Goal: Navigation & Orientation: Find specific page/section

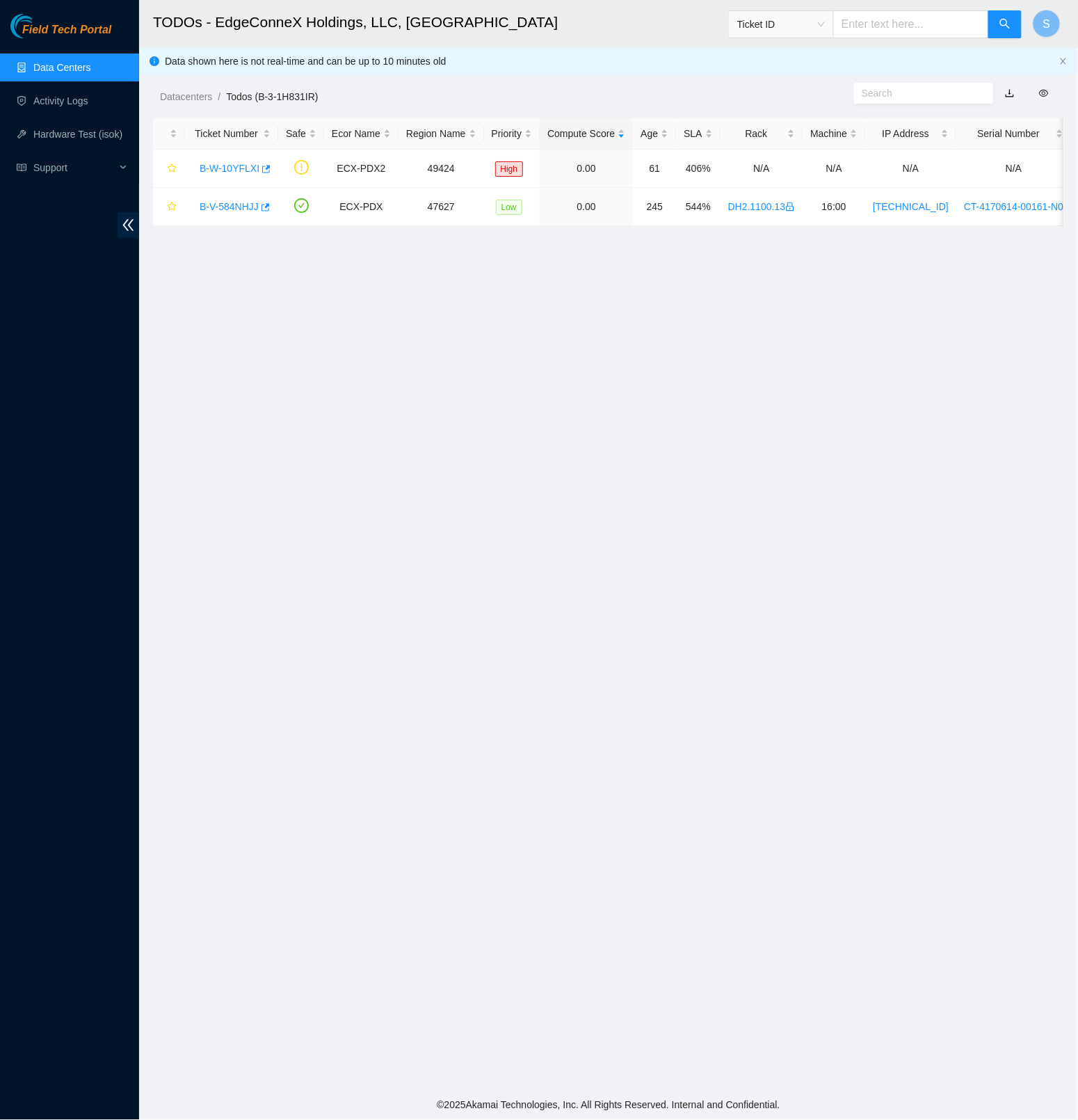
click at [103, 31] on span "Field Tech Portal" at bounding box center [66, 30] width 89 height 13
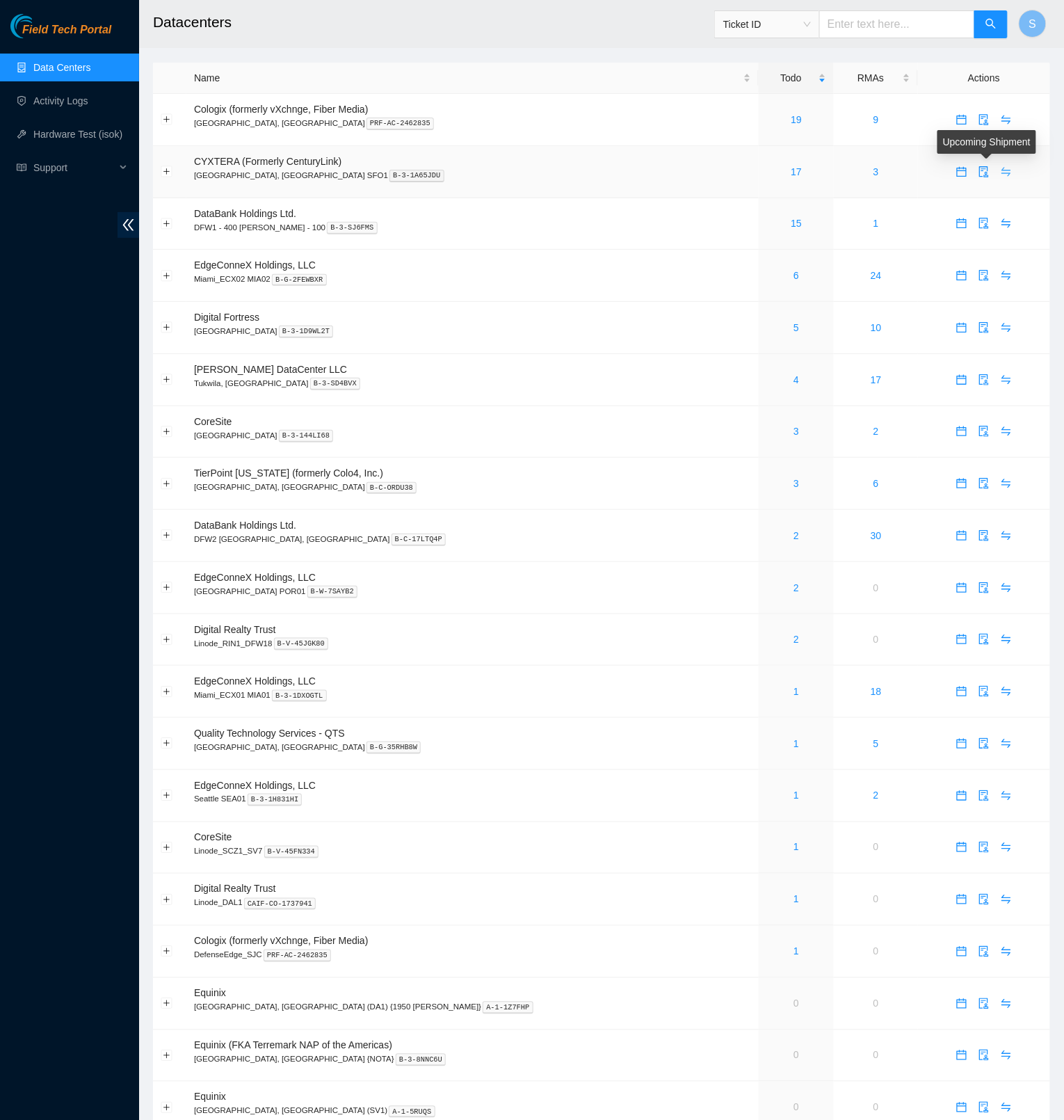
click at [1000, 174] on icon "swap" at bounding box center [1005, 171] width 11 height 11
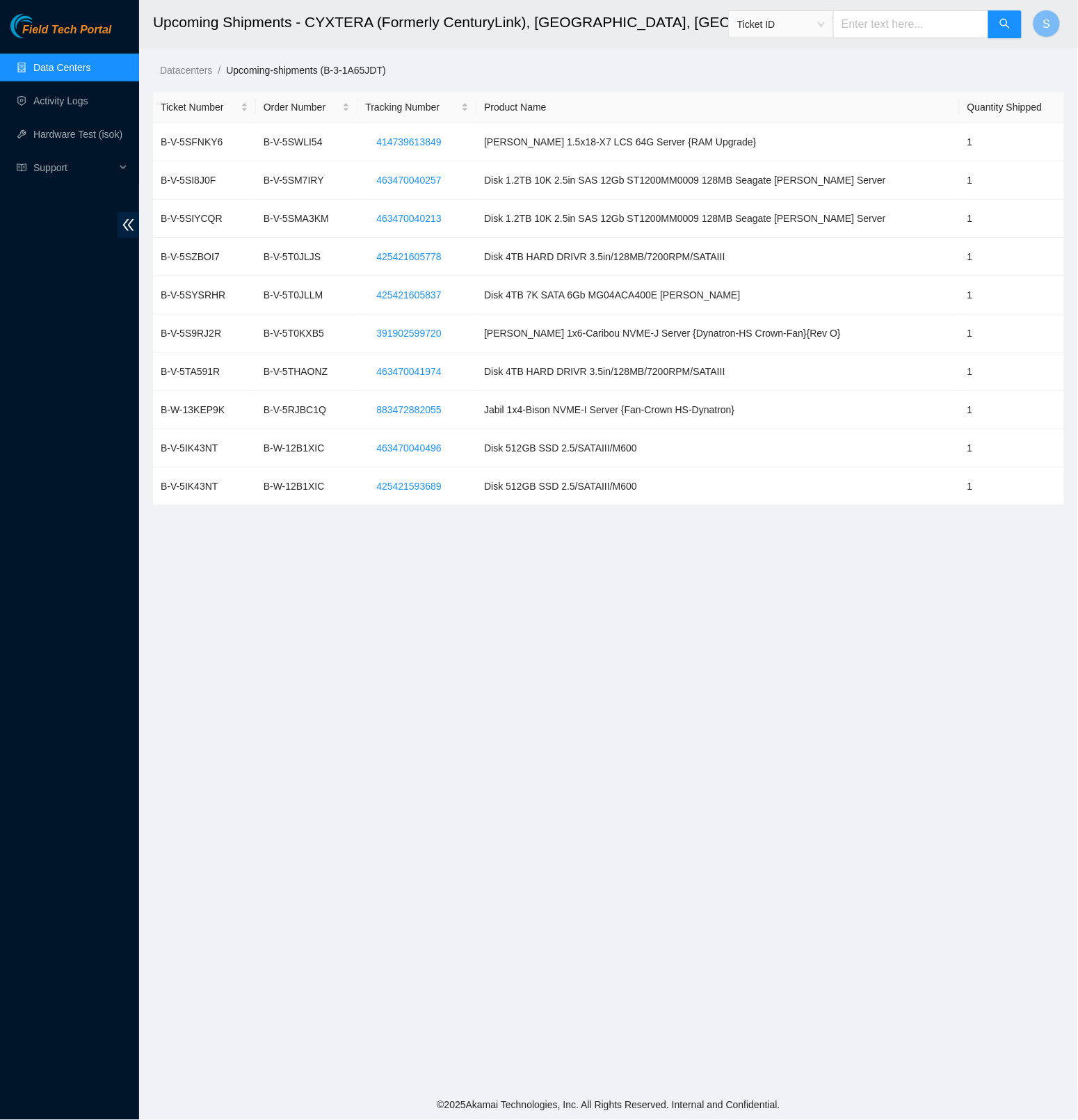
click at [104, 29] on span "Field Tech Portal" at bounding box center [66, 30] width 89 height 13
